Goal: Task Accomplishment & Management: Complete application form

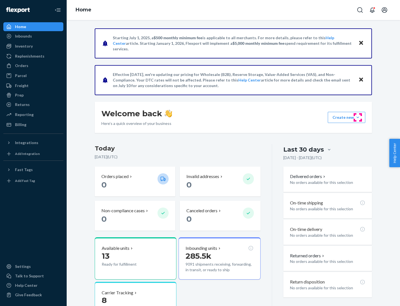
click at [358, 117] on button "Create new Create new inbound Create new order Create new product" at bounding box center [347, 117] width 38 height 11
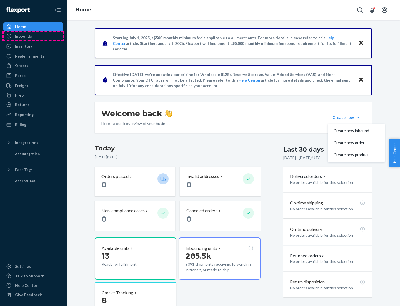
click at [33, 36] on div "Inbounds" at bounding box center [33, 36] width 59 height 8
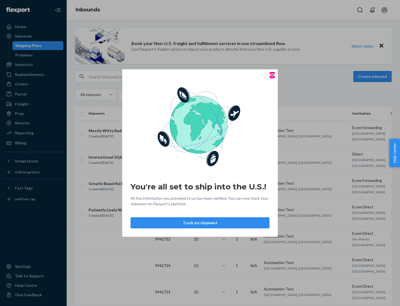
click at [272, 75] on icon "Close" at bounding box center [272, 75] width 2 height 2
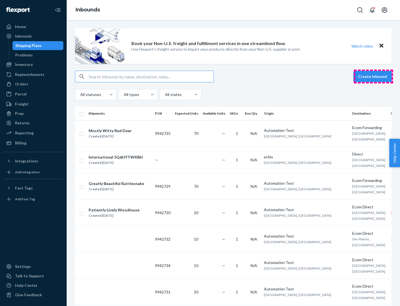
click at [373, 76] on button "Create inbound" at bounding box center [372, 76] width 38 height 11
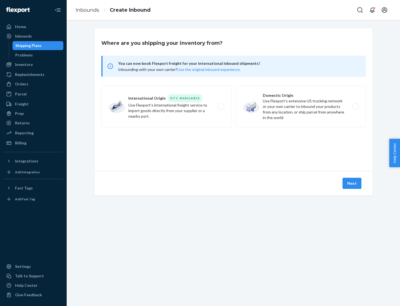
click at [301, 106] on label "Domestic Origin Use Flexport’s extensive US trucking network or your own carrie…" at bounding box center [301, 107] width 130 height 42
click at [355, 106] on input "Domestic Origin Use Flexport’s extensive US trucking network or your own carrie…" at bounding box center [357, 107] width 4 height 4
radio input "true"
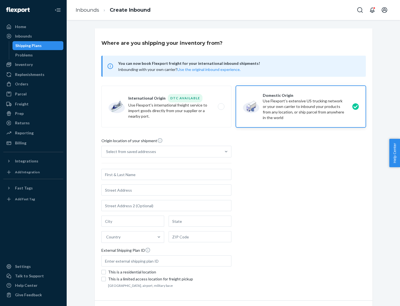
click at [161, 151] on div "Select from saved addresses" at bounding box center [161, 151] width 119 height 11
click at [107, 151] on input "Select from saved addresses" at bounding box center [106, 152] width 1 height 6
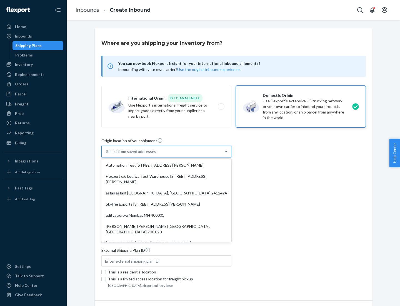
scroll to position [2, 0]
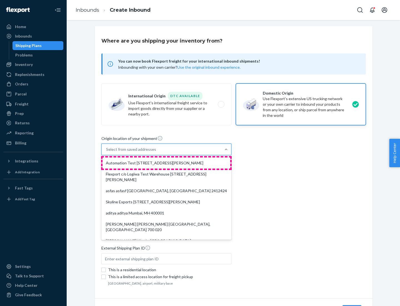
click at [166, 163] on div "Automation Test [STREET_ADDRESS][PERSON_NAME]" at bounding box center [167, 162] width 128 height 11
click at [107, 152] on input "option Automation Test [STREET_ADDRESS][PERSON_NAME]. 9 results available. Use …" at bounding box center [106, 149] width 1 height 6
type input "Automation Test"
type input "9th Floor"
type input "[GEOGRAPHIC_DATA]"
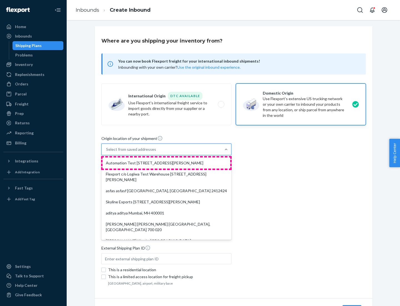
type input "CA"
type input "94104"
type input "[STREET_ADDRESS][PERSON_NAME]"
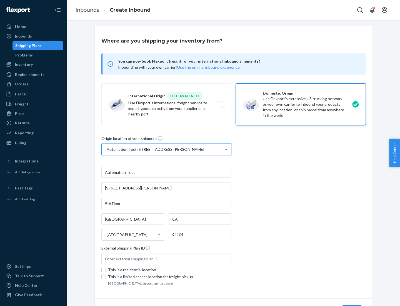
scroll to position [33, 0]
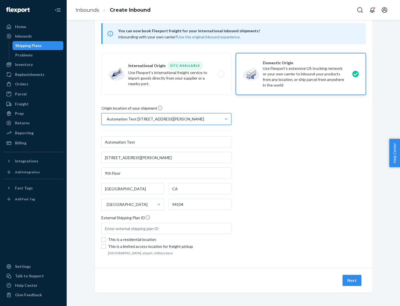
click at [352, 280] on button "Next" at bounding box center [352, 279] width 19 height 11
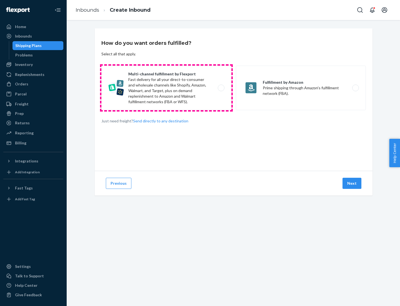
click at [166, 88] on label "Multi-channel fulfillment by Flexport Fast delivery for all your direct-to-cons…" at bounding box center [166, 88] width 130 height 44
click at [221, 88] on input "Multi-channel fulfillment by Flexport Fast delivery for all your direct-to-cons…" at bounding box center [223, 88] width 4 height 4
radio input "true"
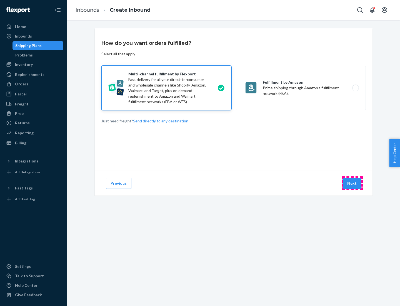
click at [352, 183] on button "Next" at bounding box center [352, 183] width 19 height 11
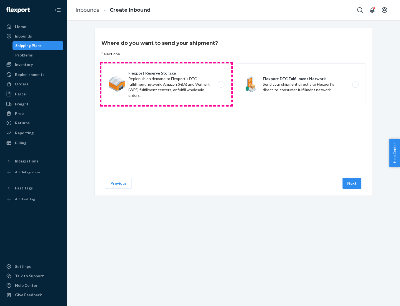
click at [166, 84] on label "Flexport Reserve Storage Replenish on demand to Flexport's DTC fulfillment netw…" at bounding box center [166, 84] width 130 height 42
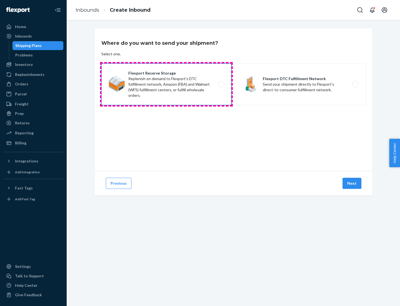
click at [221, 84] on input "Flexport Reserve Storage Replenish on demand to Flexport's DTC fulfillment netw…" at bounding box center [223, 85] width 4 height 4
radio input "true"
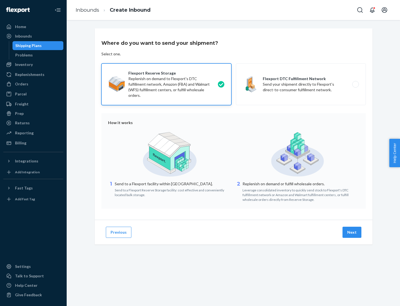
click at [352, 232] on button "Next" at bounding box center [352, 231] width 19 height 11
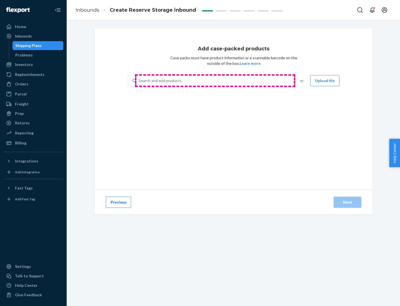
click at [215, 81] on div "Search and add products" at bounding box center [214, 81] width 157 height 10
click at [139, 81] on input "Search and add products" at bounding box center [139, 81] width 1 height 6
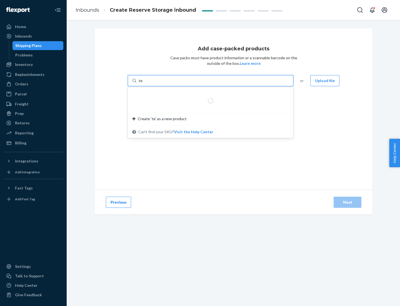
type input "test-syn"
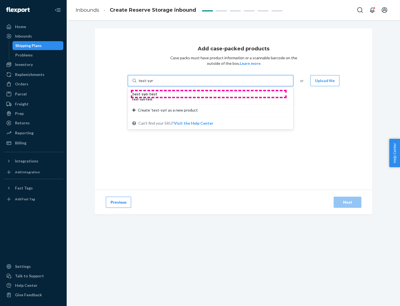
click at [209, 94] on div "test - syn - test" at bounding box center [208, 94] width 152 height 6
click at [153, 83] on input "test-syn" at bounding box center [146, 81] width 14 height 6
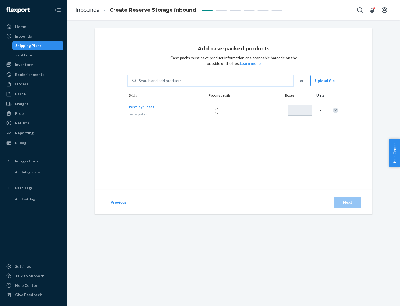
type input "1"
click at [348, 202] on div "Next" at bounding box center [347, 202] width 18 height 6
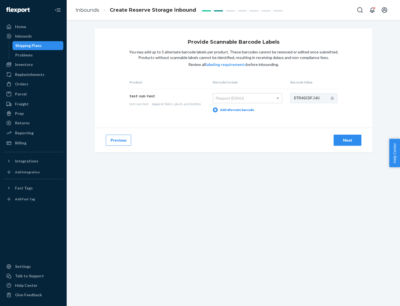
click at [348, 140] on div "Next" at bounding box center [347, 140] width 18 height 6
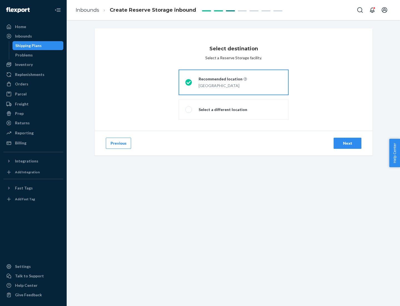
click at [348, 143] on div "Next" at bounding box center [347, 143] width 18 height 6
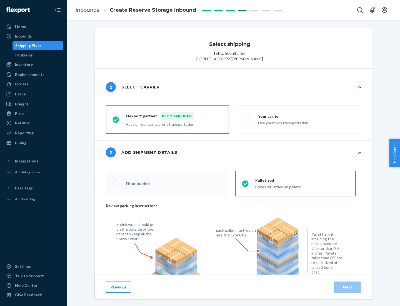
radio input "false"
type input "1"
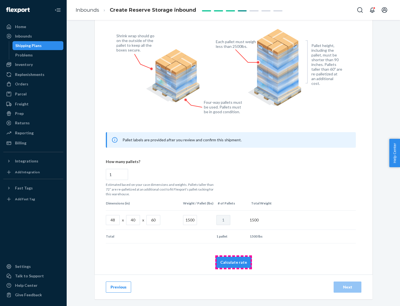
click at [234, 262] on button "Calculate rate" at bounding box center [234, 261] width 36 height 11
radio input "false"
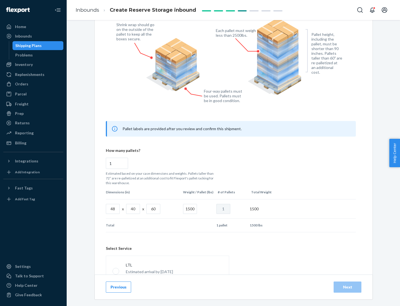
scroll to position [246, 0]
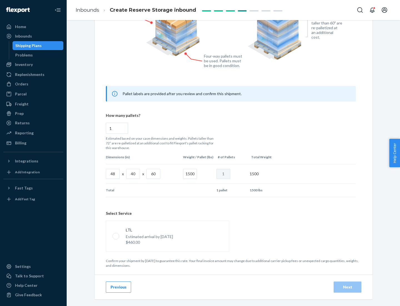
click at [167, 236] on p "Estimated arrival by [DATE]" at bounding box center [149, 237] width 47 height 6
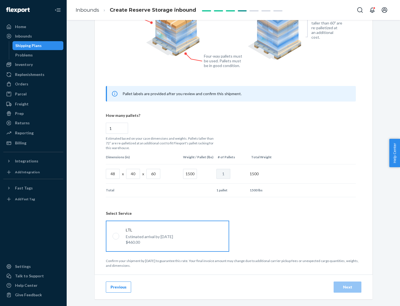
click at [116, 236] on input "LTL Estimated arrival by [DATE] $460.00" at bounding box center [115, 236] width 4 height 4
radio input "true"
radio input "false"
click at [348, 286] on div "Next" at bounding box center [347, 287] width 18 height 6
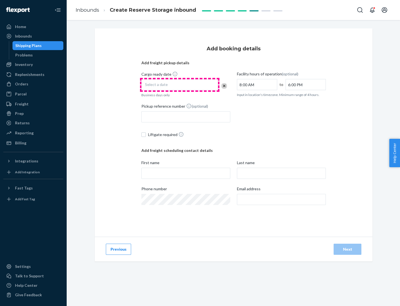
click at [180, 85] on div "Select a date" at bounding box center [179, 84] width 77 height 11
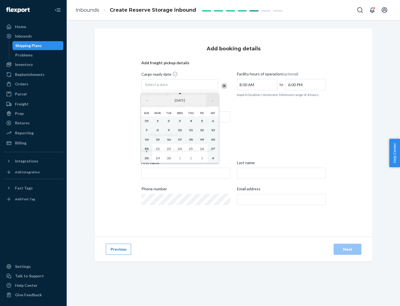
click at [213, 100] on button "›" at bounding box center [212, 100] width 12 height 12
click at [191, 148] on abbr "23" at bounding box center [191, 148] width 4 height 4
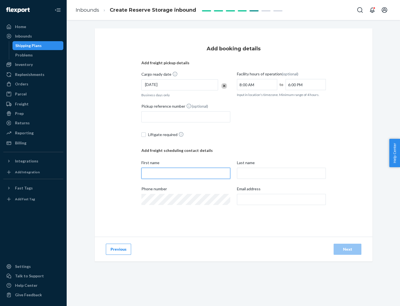
click at [186, 173] on input "First name" at bounding box center [185, 173] width 89 height 11
type input "[PERSON_NAME]"
click at [281, 173] on input "Last name" at bounding box center [281, 173] width 89 height 11
type input "Doe"
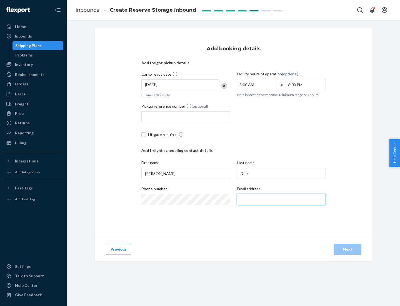
click at [281, 199] on input "Email address" at bounding box center [281, 199] width 89 height 11
type input "[EMAIL_ADDRESS][DOMAIN_NAME]"
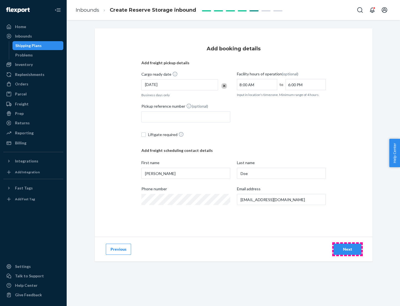
click at [348, 249] on div "Next" at bounding box center [347, 249] width 18 height 6
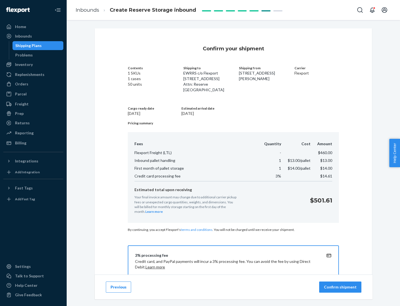
scroll to position [80, 0]
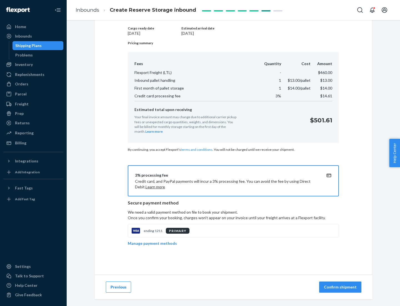
click at [341, 287] on p "Confirm shipment" at bounding box center [340, 287] width 33 height 6
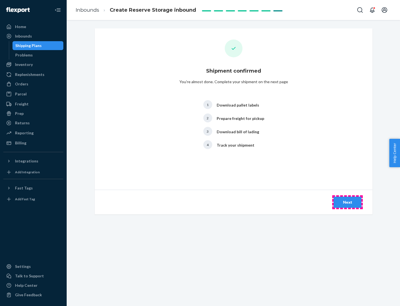
click at [348, 202] on div "Next" at bounding box center [347, 202] width 18 height 6
